Goal: Navigation & Orientation: Find specific page/section

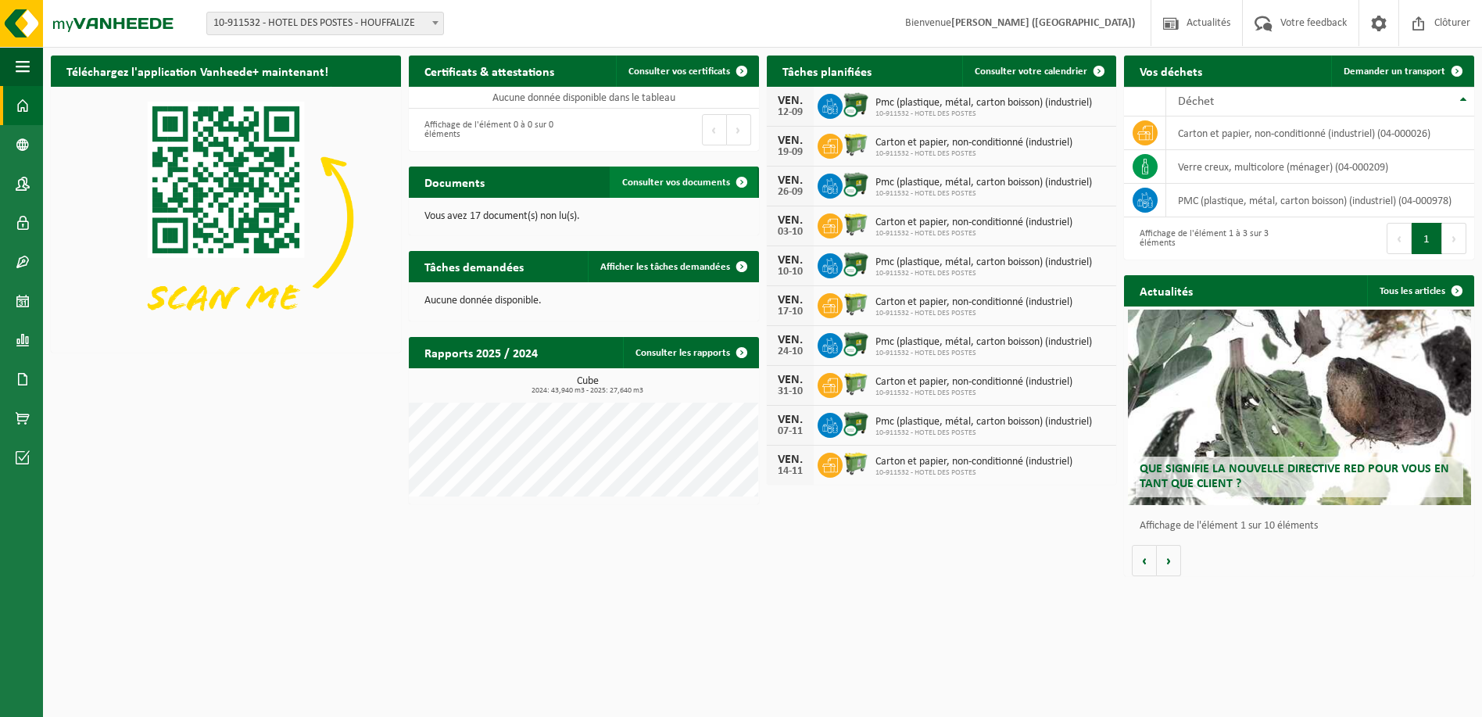
click at [702, 181] on span "Consulter vos documents" at bounding box center [676, 182] width 108 height 10
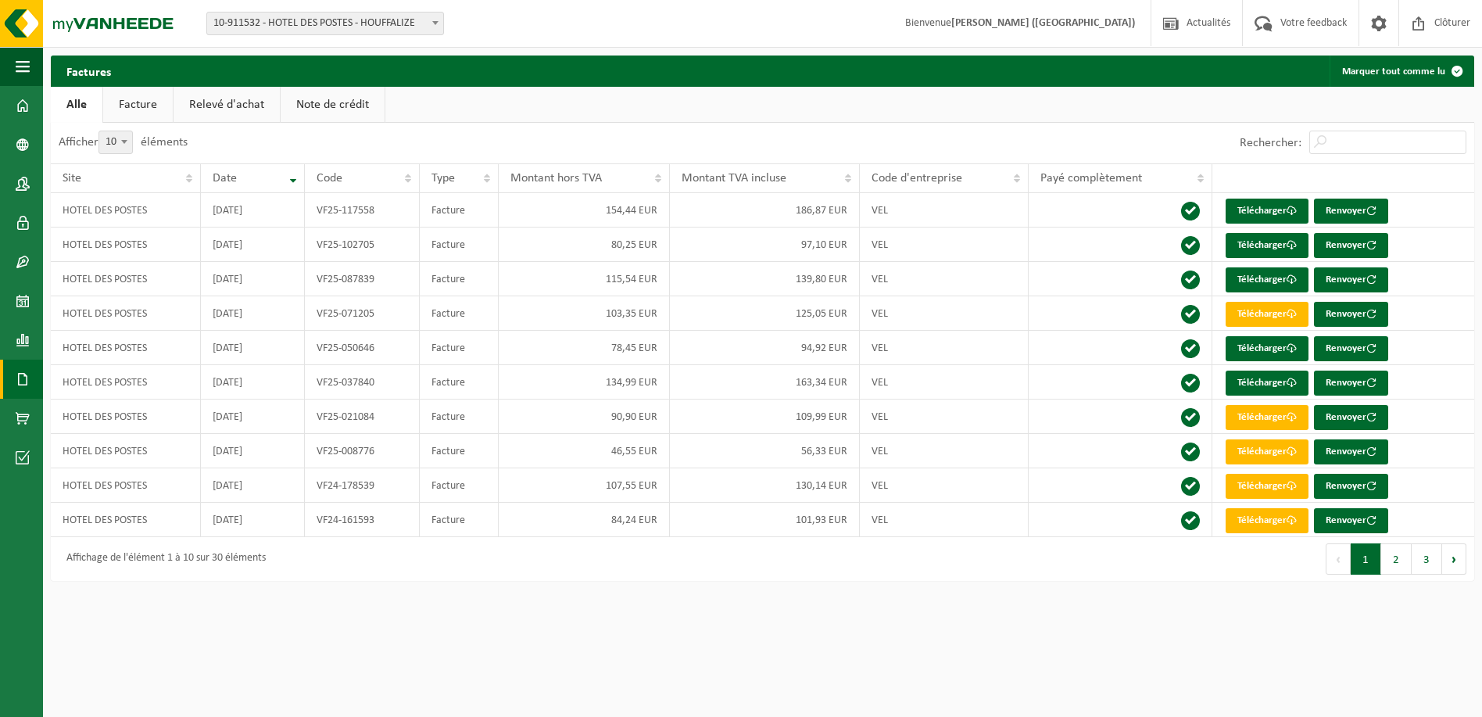
click at [230, 106] on link "Relevé d'achat" at bounding box center [227, 105] width 106 height 36
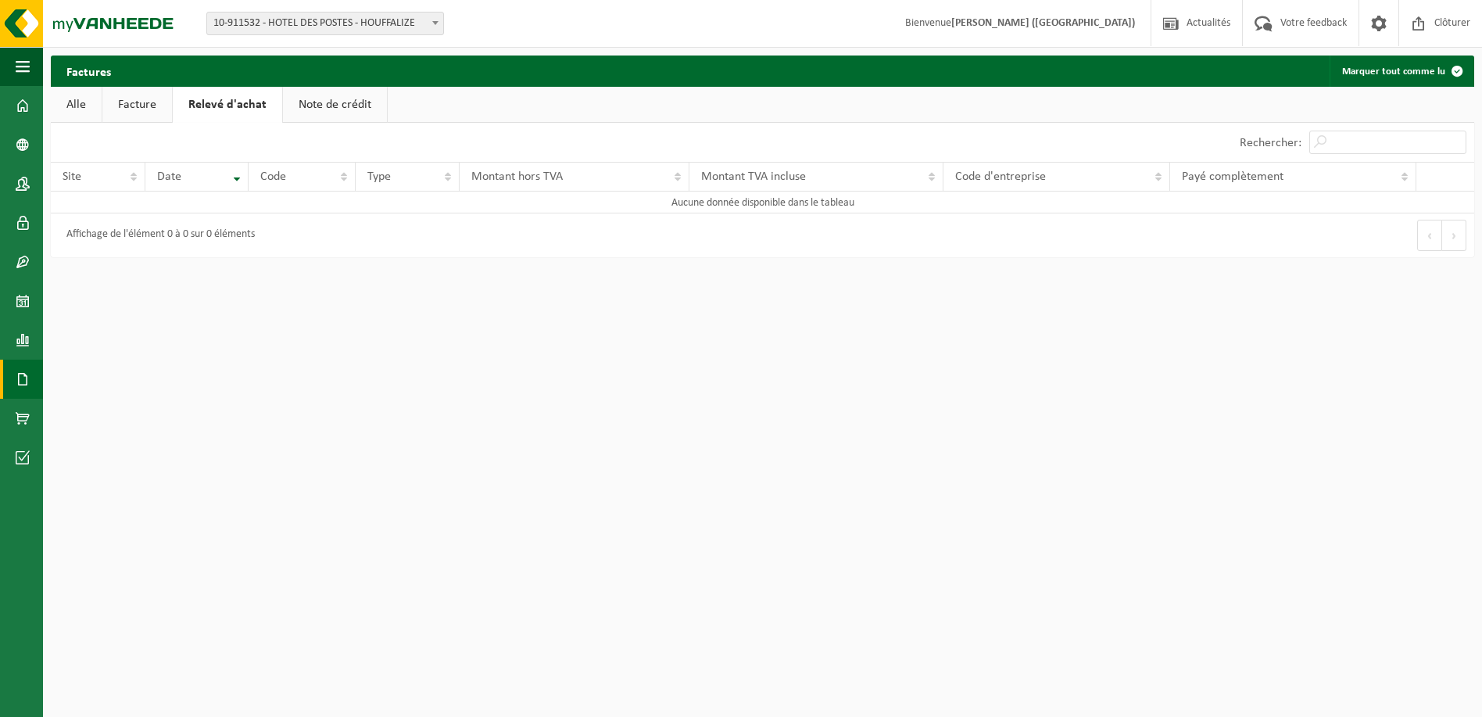
click at [328, 108] on link "Note de crédit" at bounding box center [335, 105] width 104 height 36
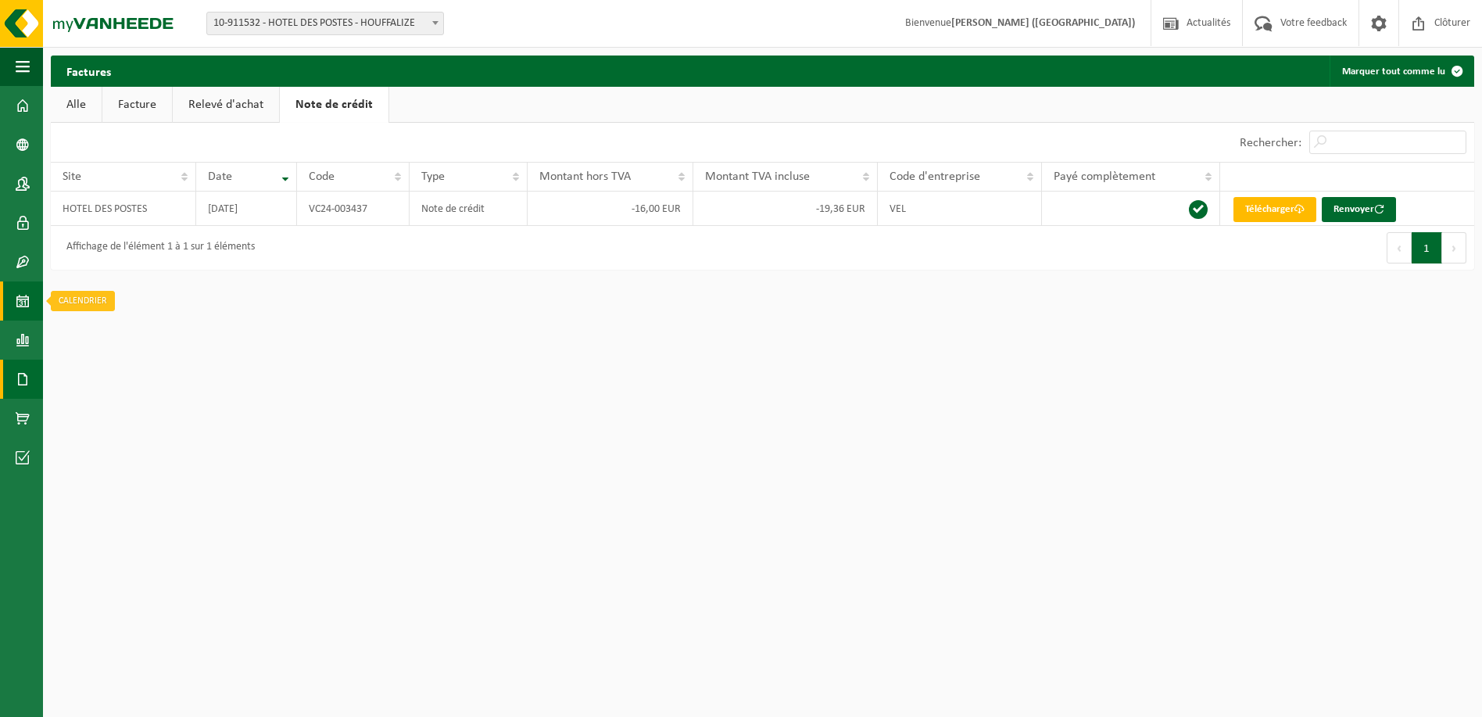
click at [23, 302] on span at bounding box center [23, 300] width 14 height 39
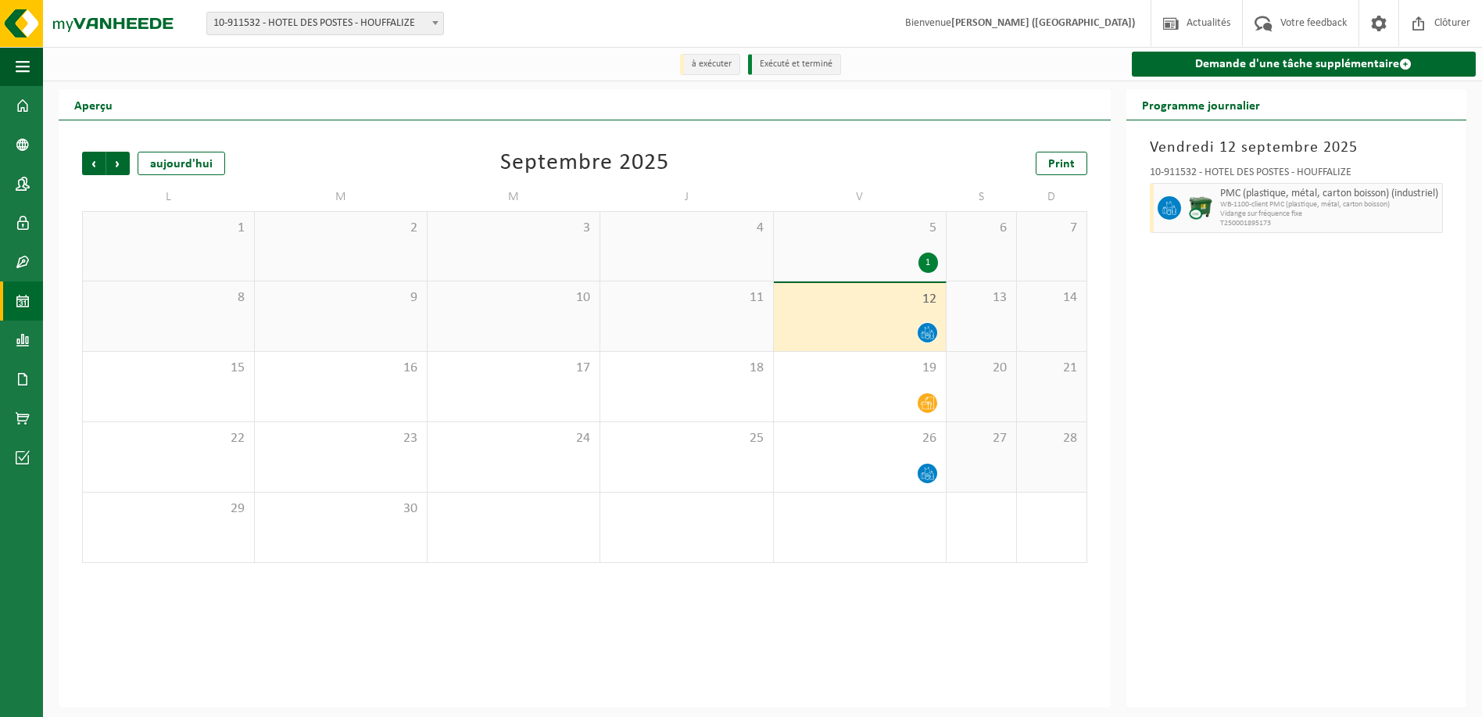
click at [843, 321] on div "12" at bounding box center [860, 317] width 172 height 68
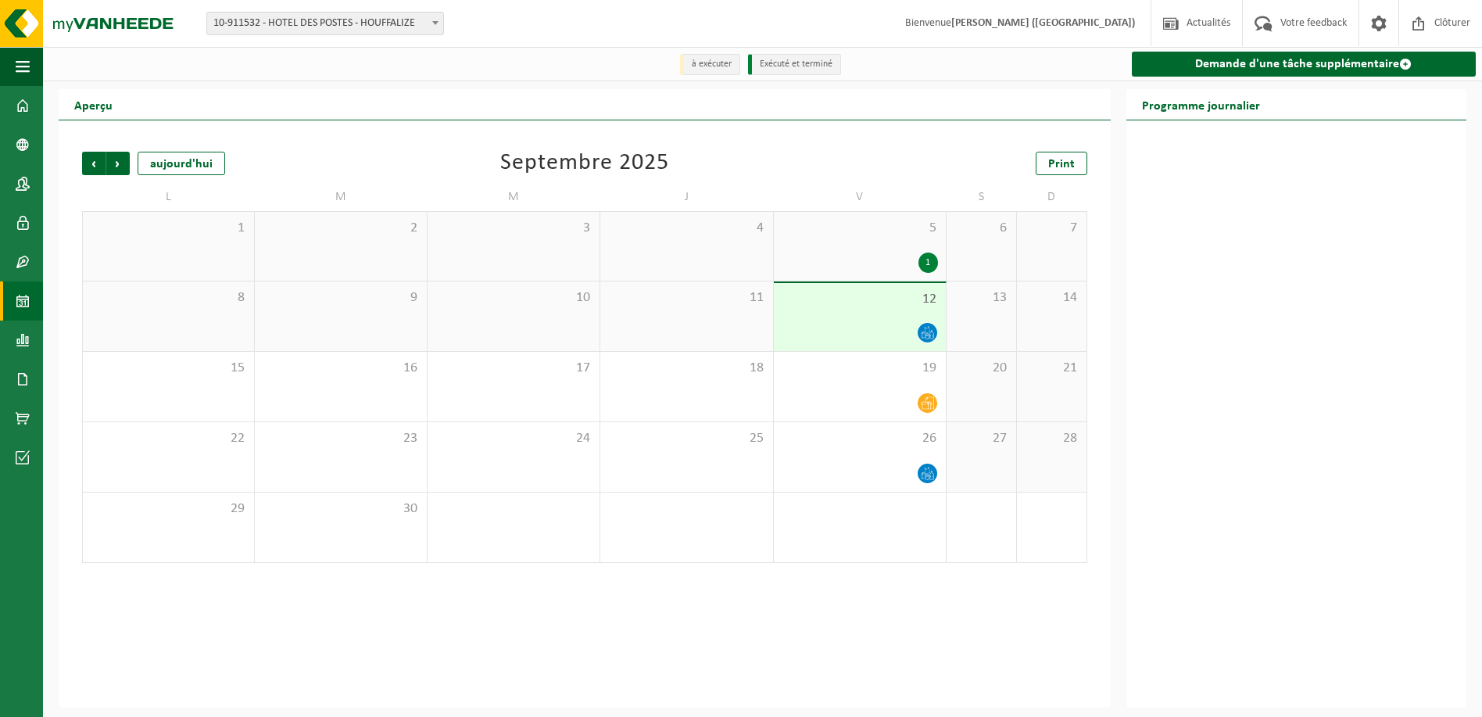
click at [864, 313] on div "12" at bounding box center [860, 317] width 172 height 68
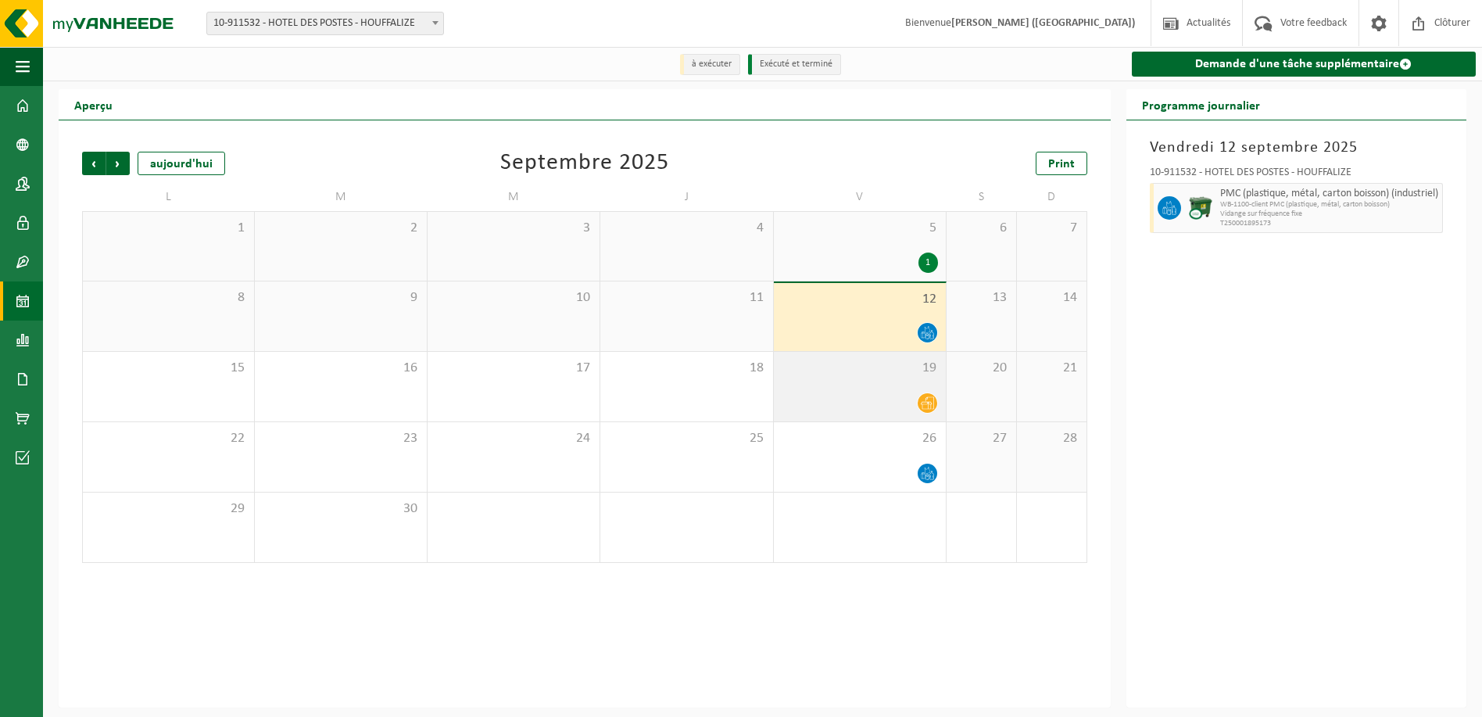
click at [858, 385] on div "19" at bounding box center [860, 387] width 172 height 70
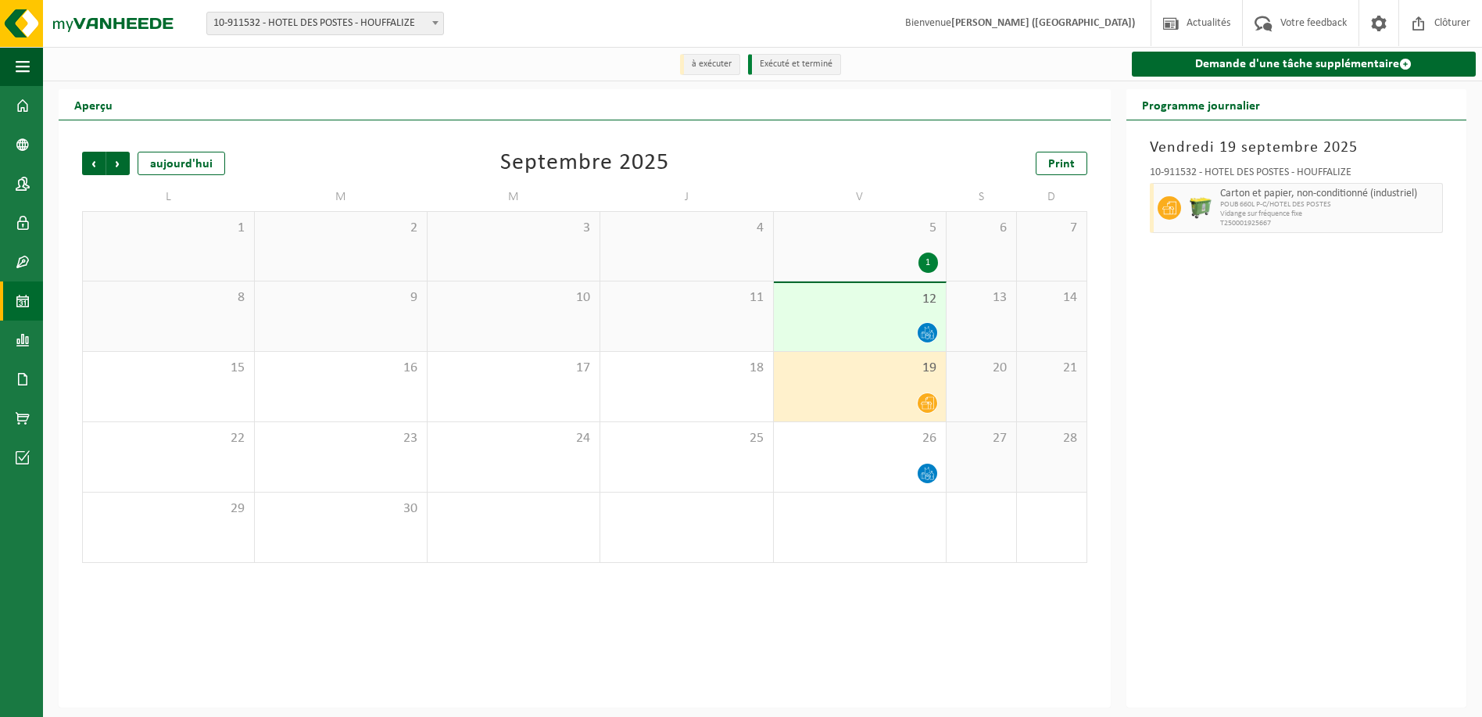
click at [846, 314] on div "12" at bounding box center [860, 317] width 172 height 68
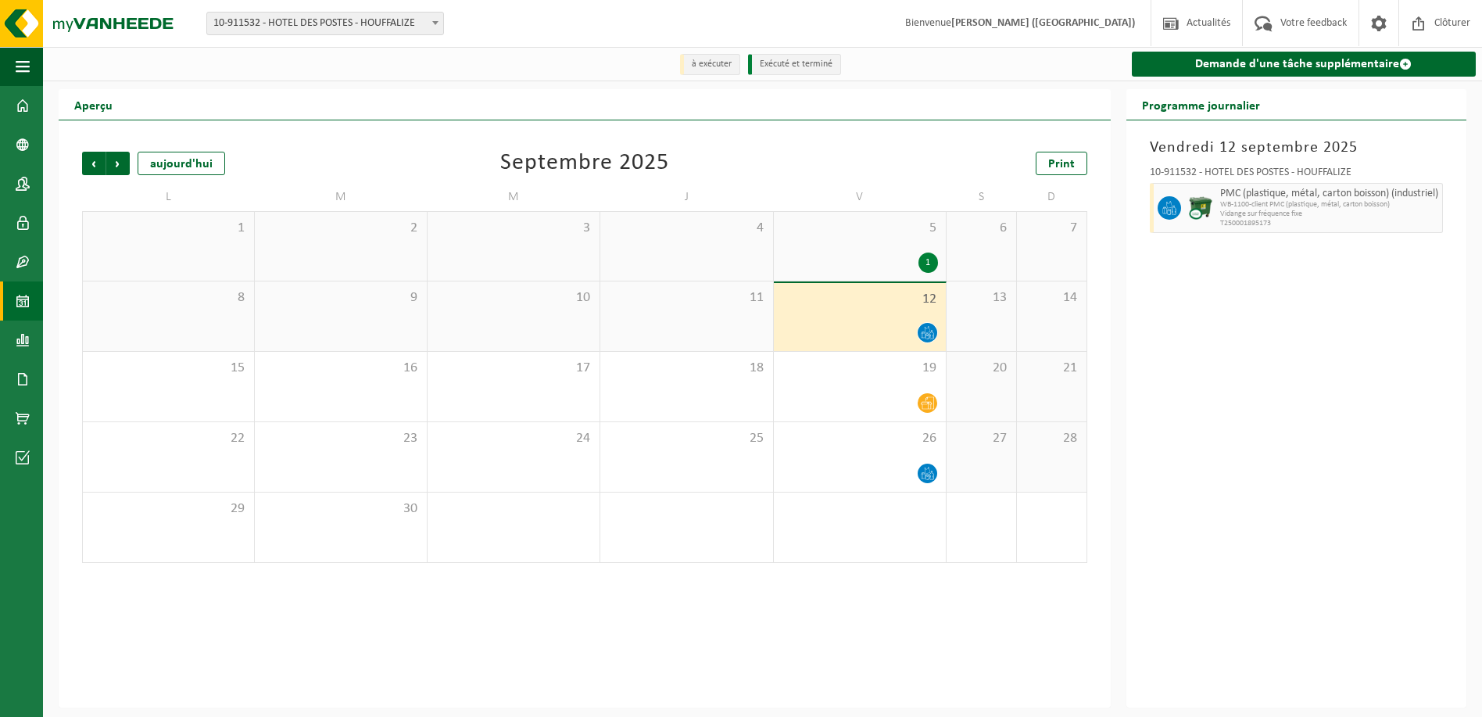
click at [858, 246] on div "5 1" at bounding box center [860, 246] width 172 height 69
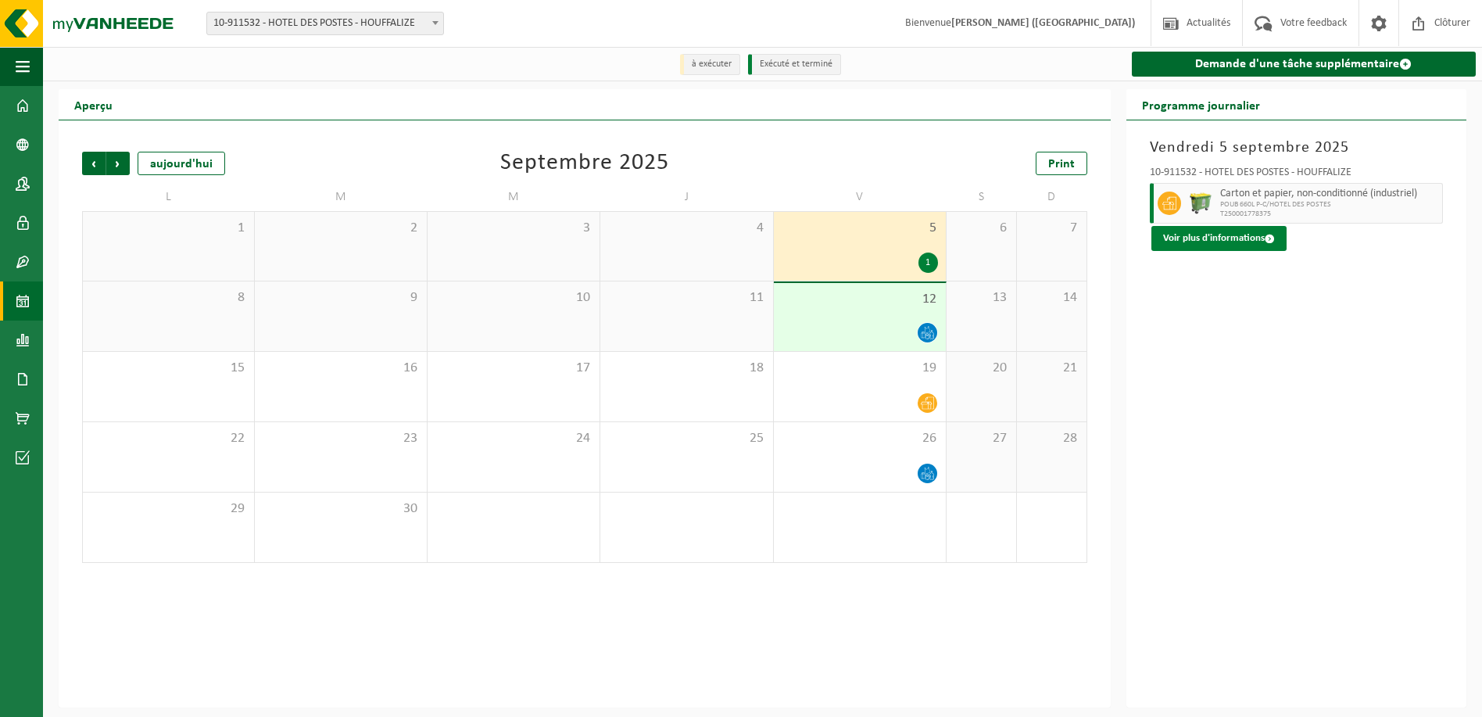
click at [1214, 242] on button "Voir plus d'informations" at bounding box center [1219, 238] width 135 height 25
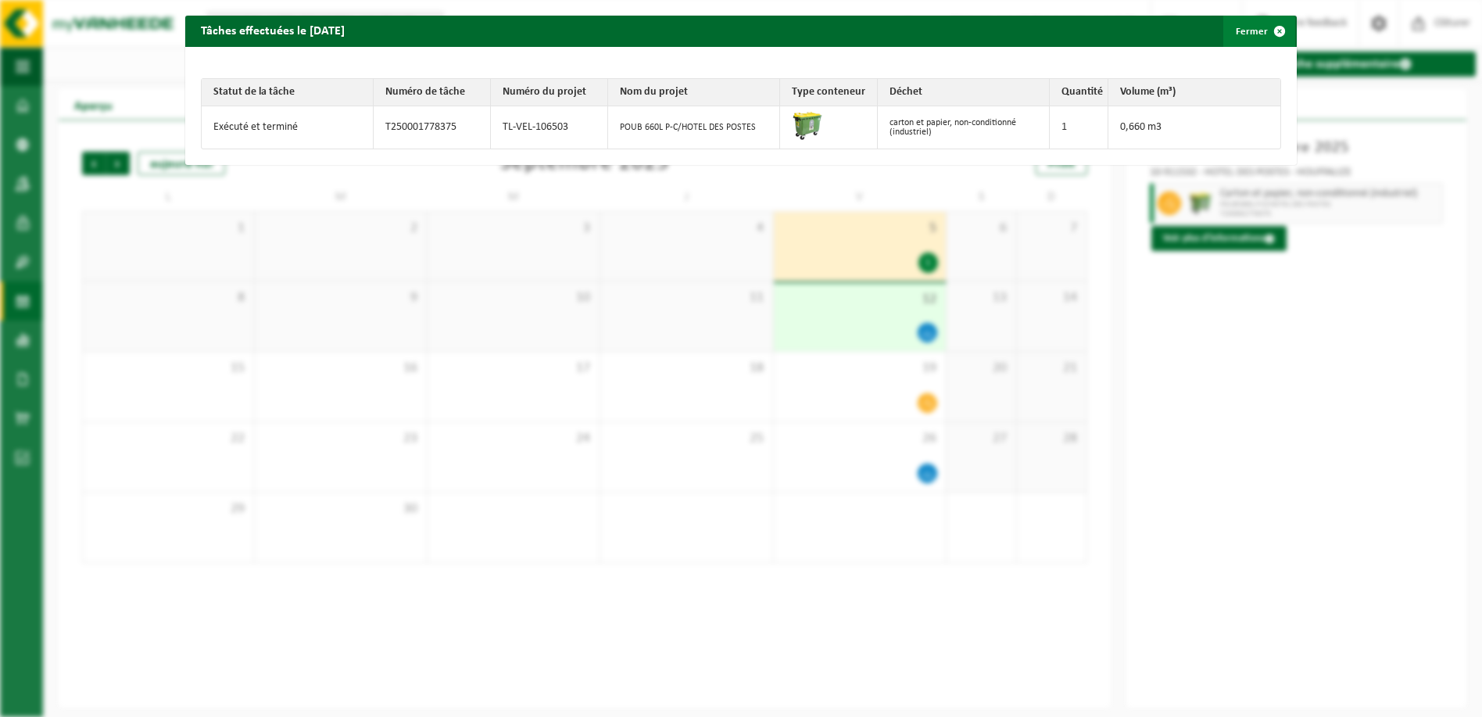
click at [1271, 34] on span "button" at bounding box center [1279, 31] width 31 height 31
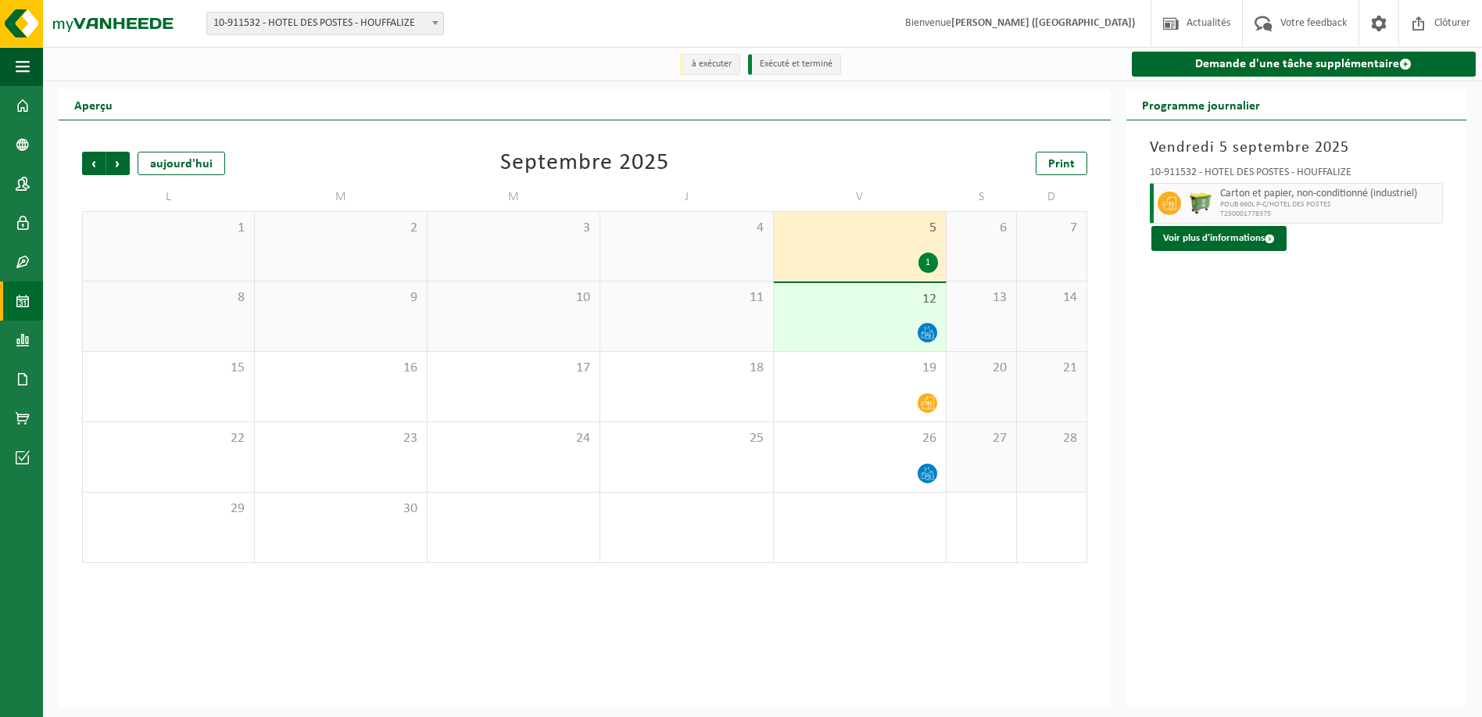
click at [833, 311] on div "12" at bounding box center [860, 317] width 172 height 68
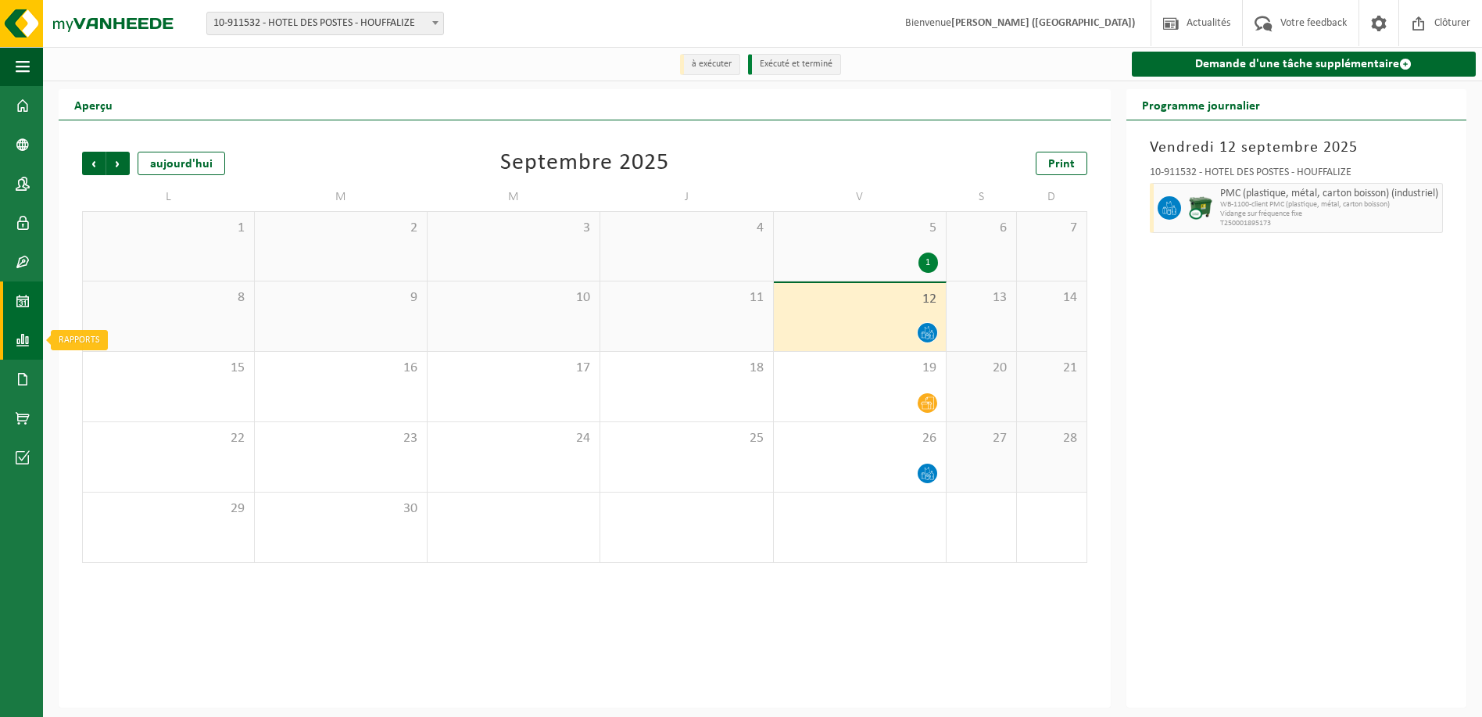
click at [20, 339] on span at bounding box center [23, 340] width 14 height 39
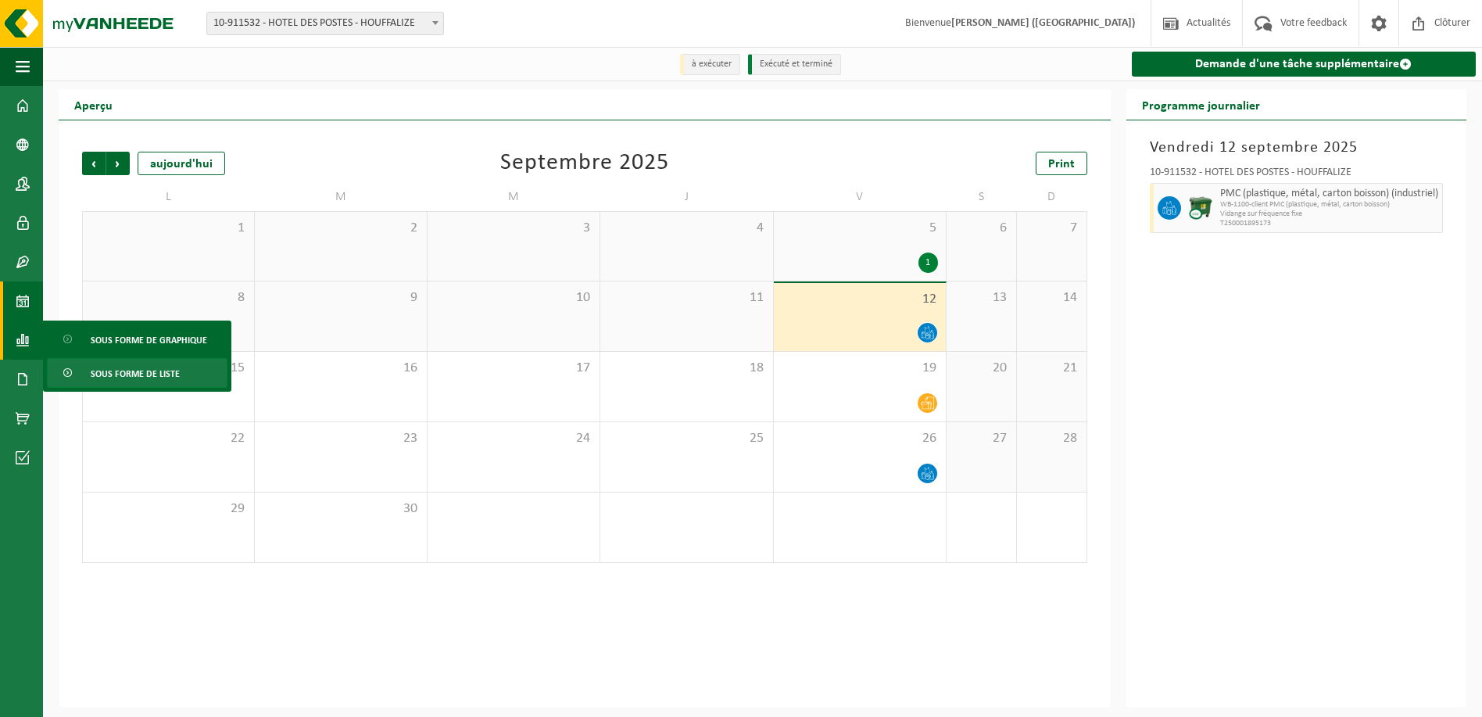
click at [141, 372] on span "Sous forme de liste" at bounding box center [135, 374] width 89 height 30
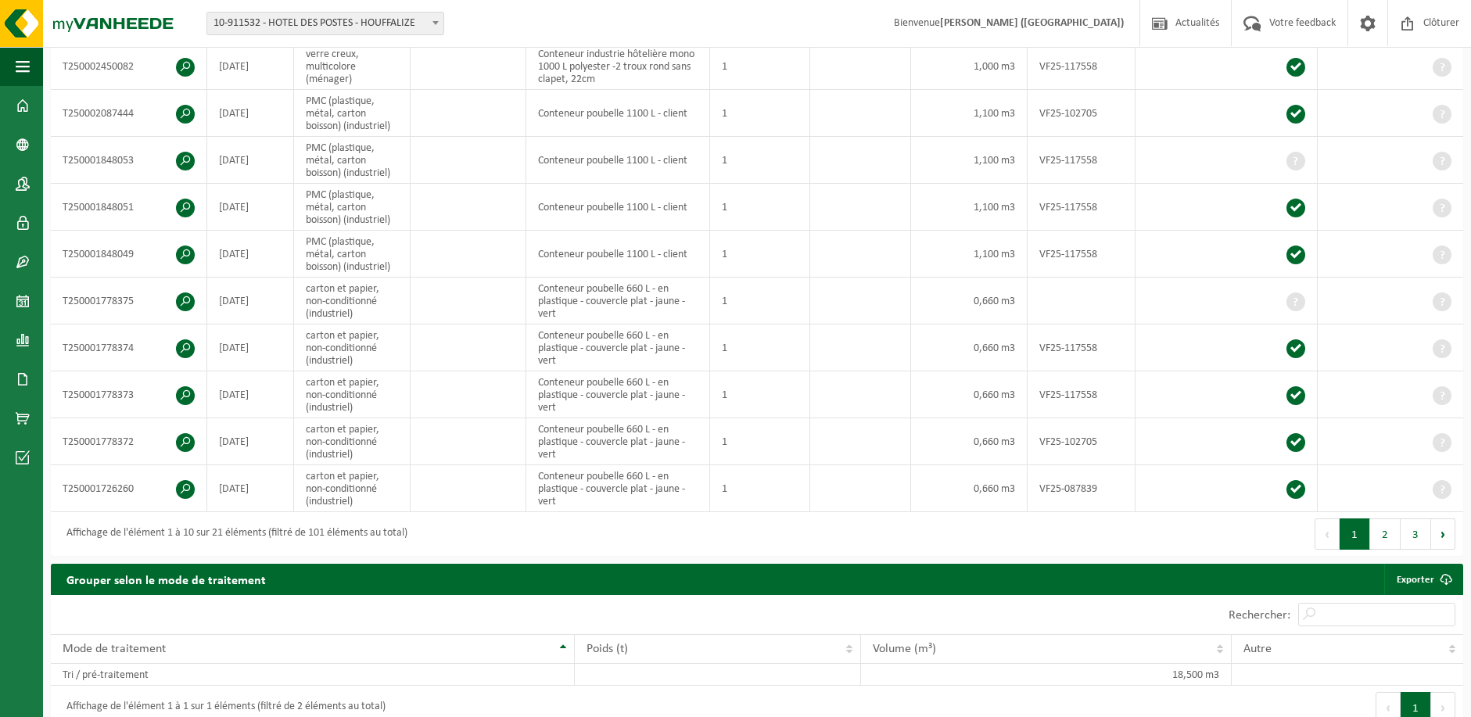
scroll to position [625, 0]
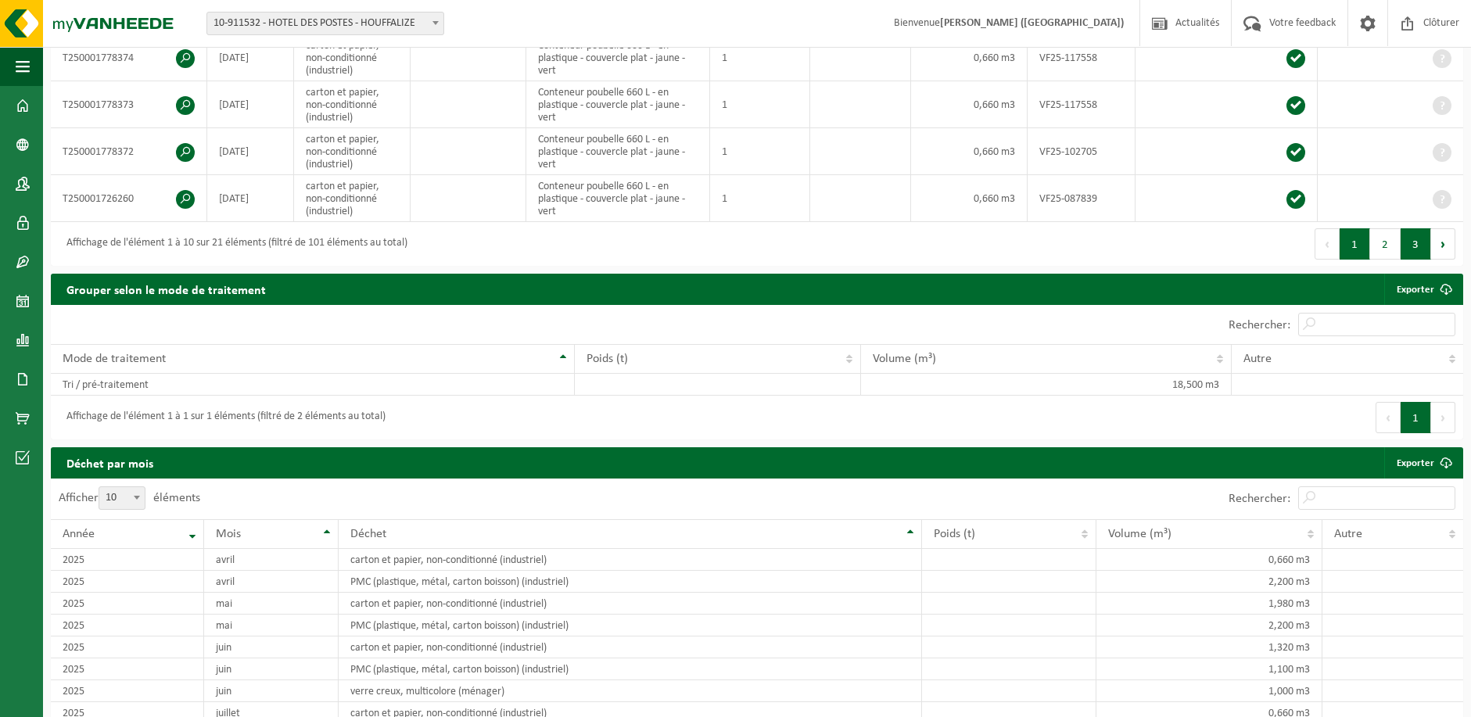
click at [1420, 241] on button "3" at bounding box center [1415, 243] width 30 height 31
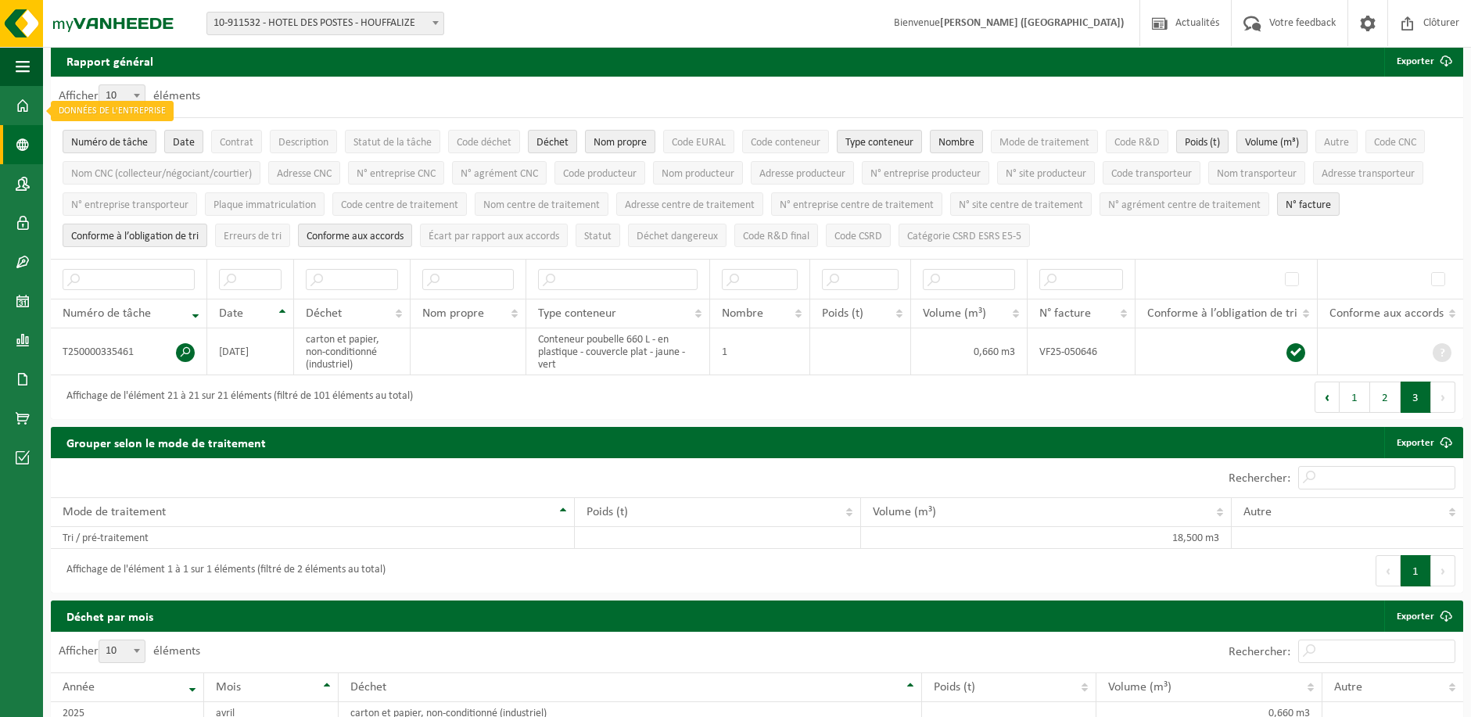
scroll to position [0, 0]
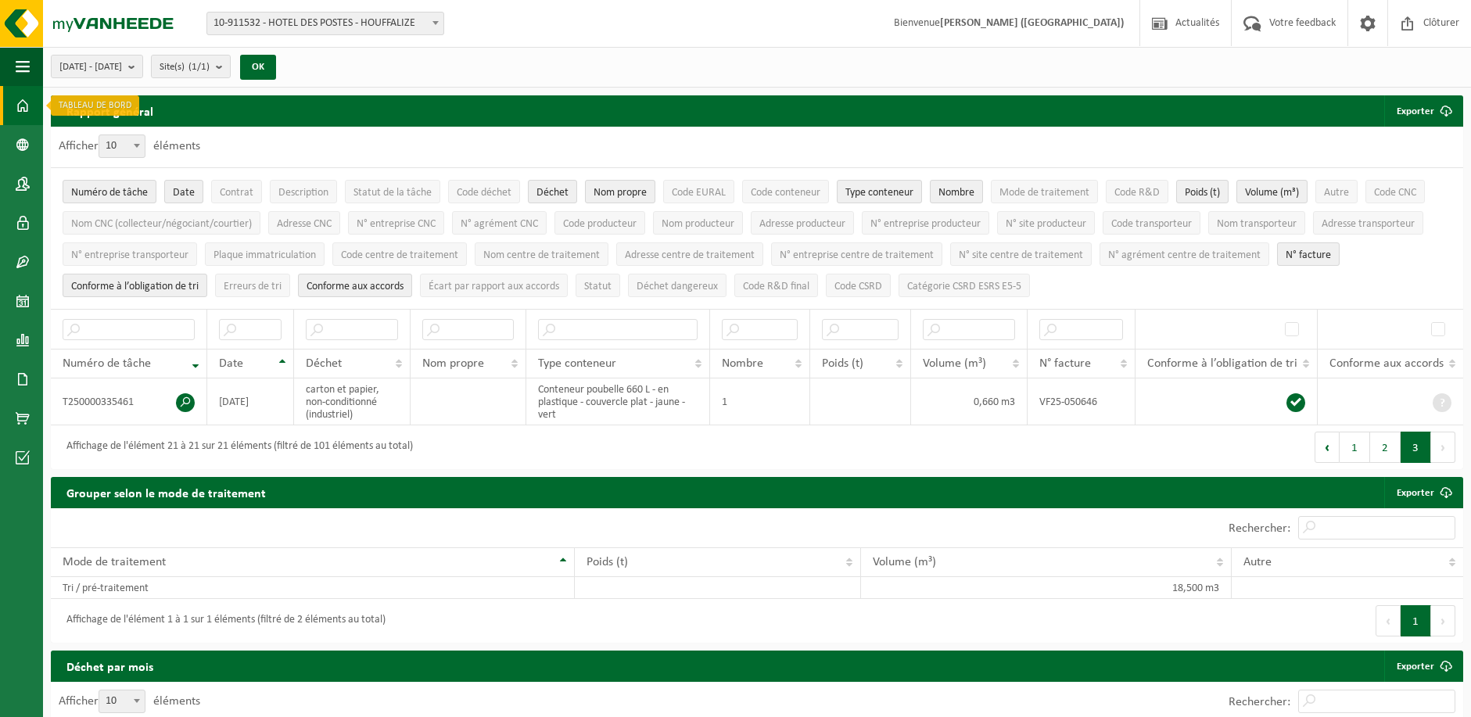
click at [22, 101] on span at bounding box center [23, 105] width 14 height 39
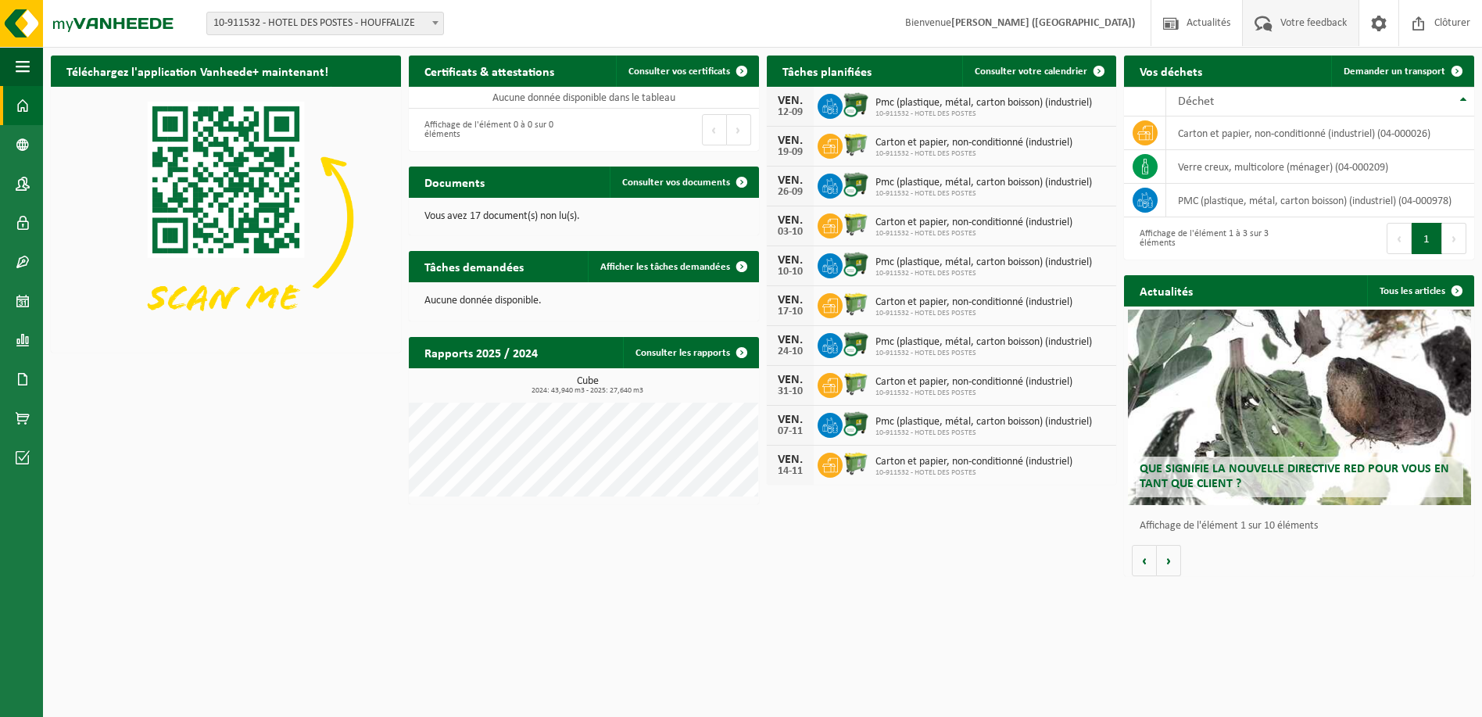
click at [1297, 20] on span "Votre feedback" at bounding box center [1314, 23] width 74 height 46
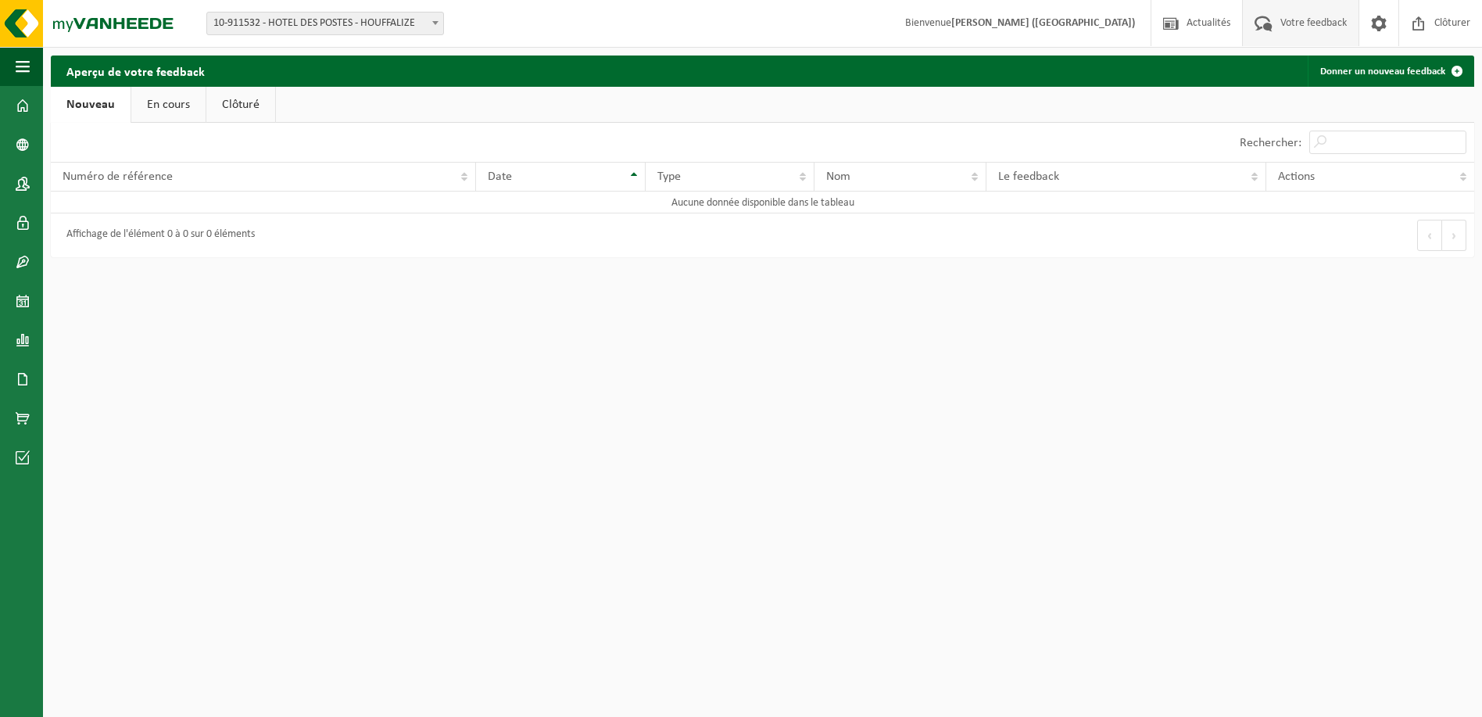
click at [178, 109] on link "En cours" at bounding box center [168, 105] width 74 height 36
click at [22, 186] on span at bounding box center [23, 183] width 14 height 39
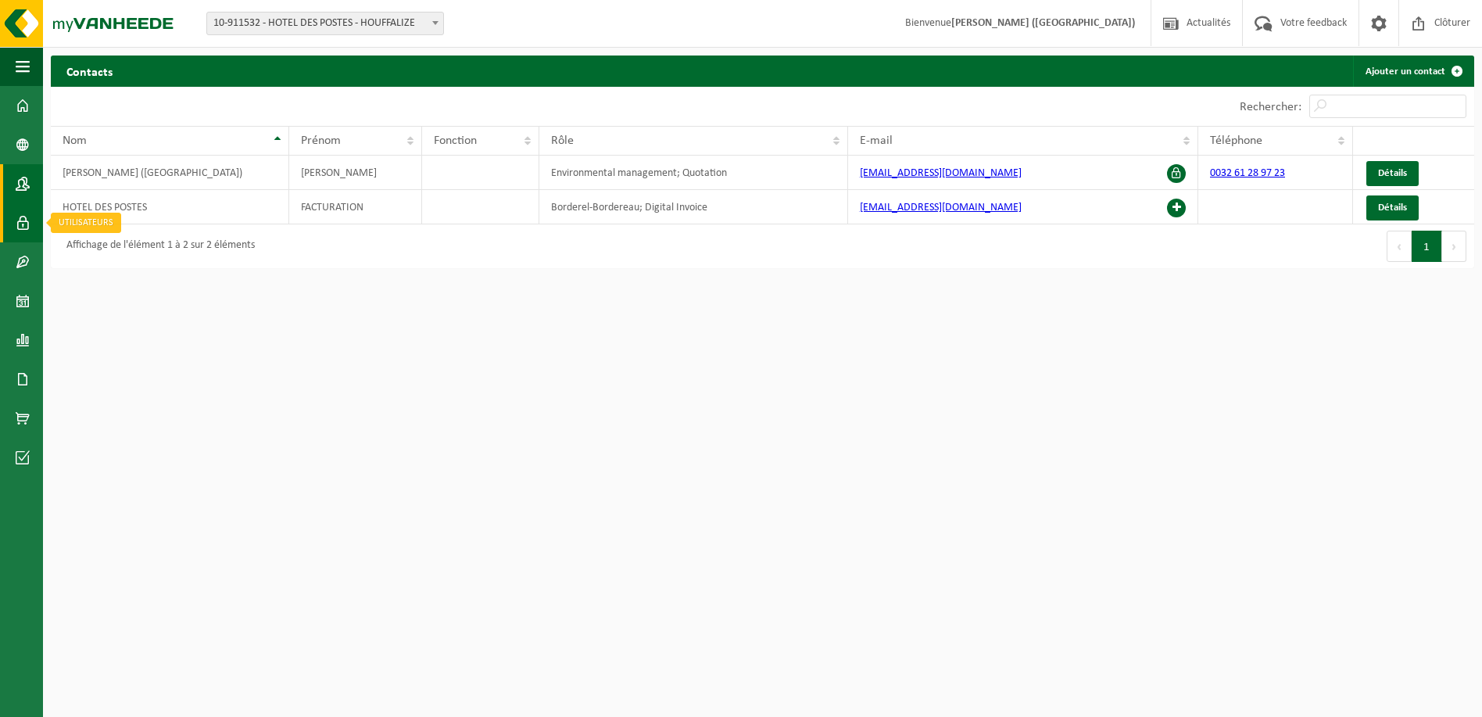
click at [21, 220] on span at bounding box center [23, 222] width 14 height 39
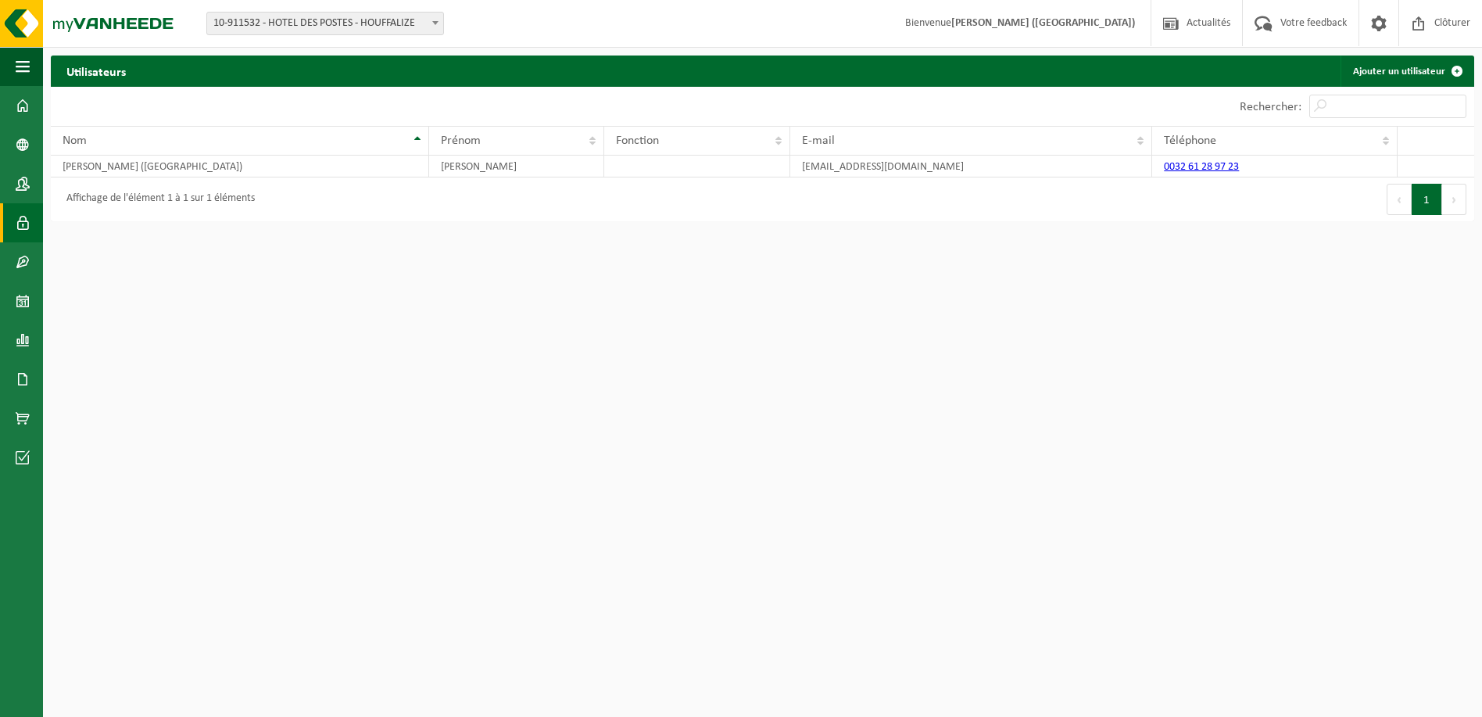
click at [280, 19] on span "10-911532 - HOTEL DES POSTES - HOUFFALIZE" at bounding box center [325, 24] width 236 height 22
